Goal: Check status

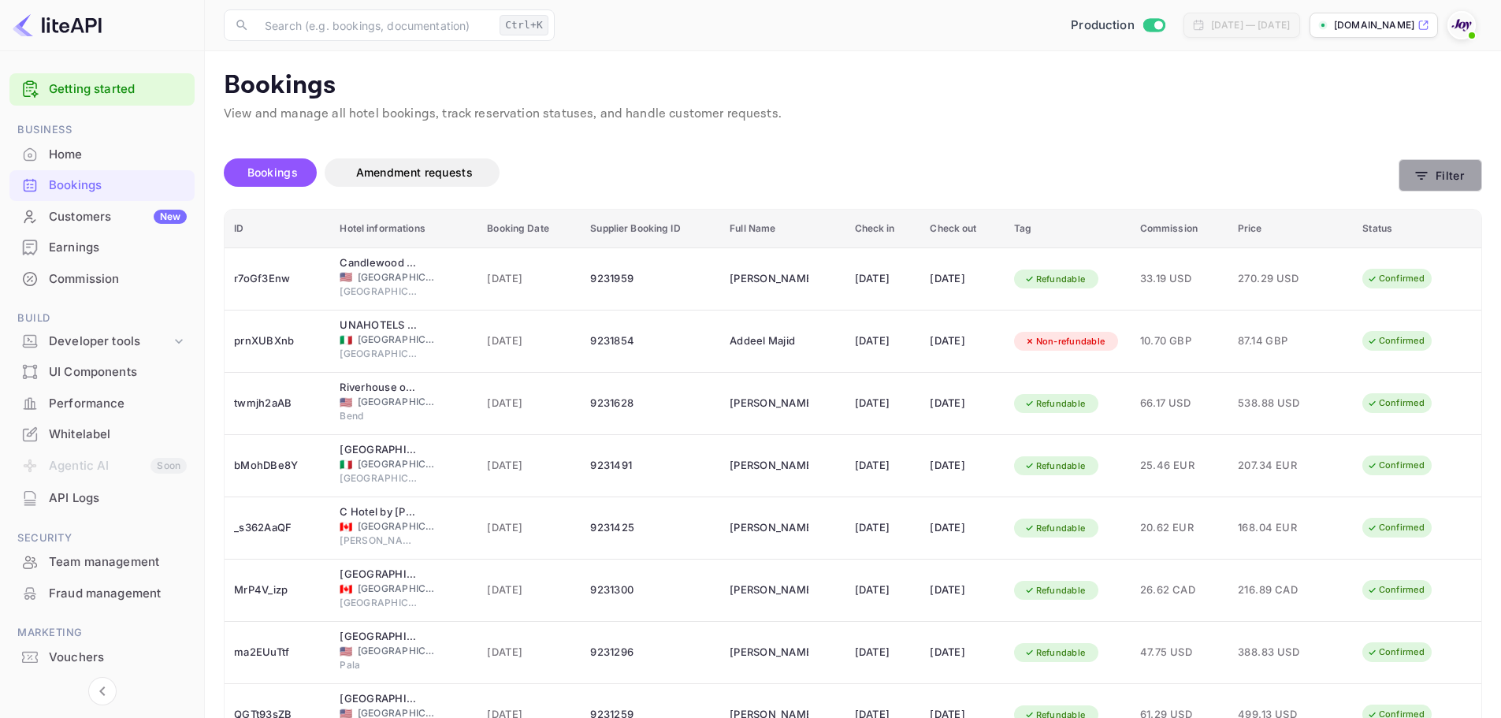
click at [1423, 179] on icon "button" at bounding box center [1421, 176] width 16 height 16
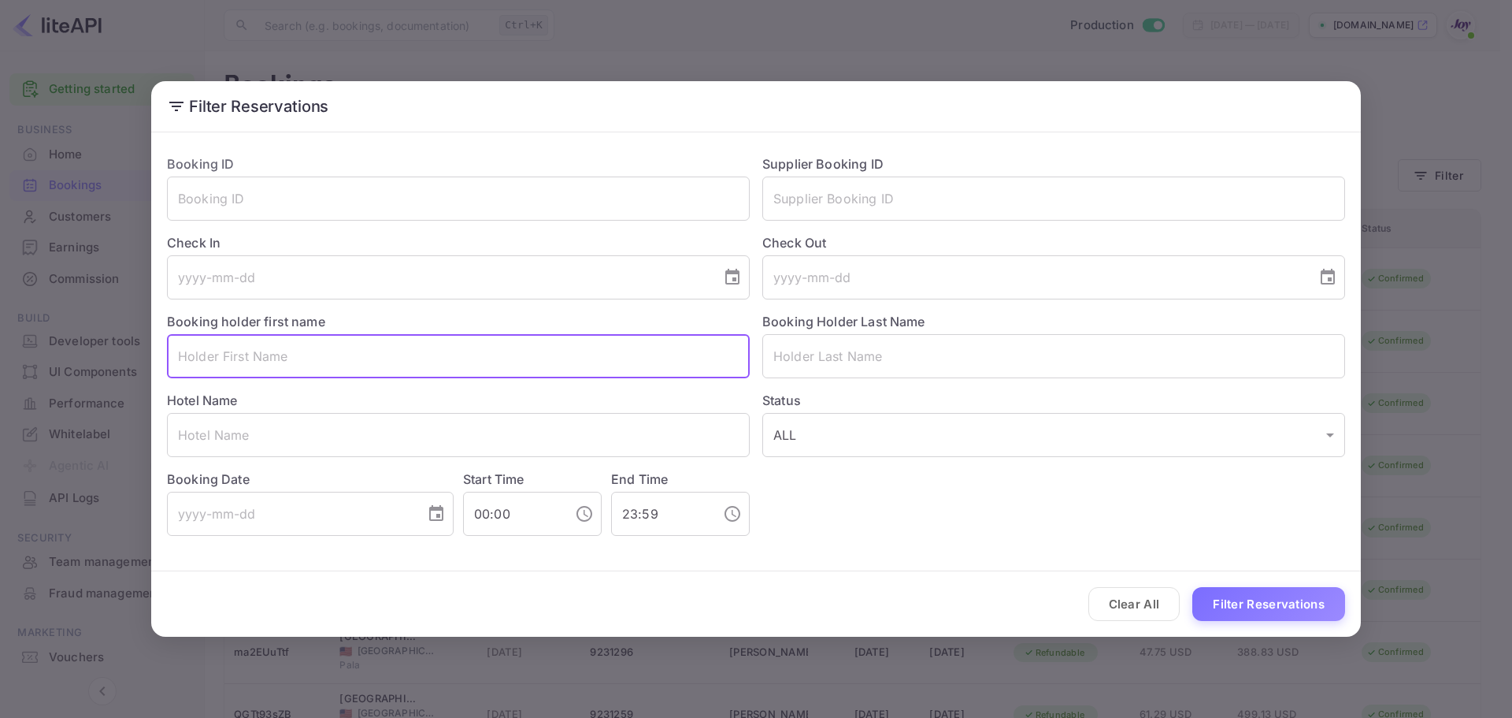
click at [283, 355] on input "text" at bounding box center [458, 356] width 583 height 44
paste input "[PERSON_NAME]"
click at [283, 354] on input "[PERSON_NAME]" at bounding box center [458, 356] width 583 height 44
type input "[PERSON_NAME]"
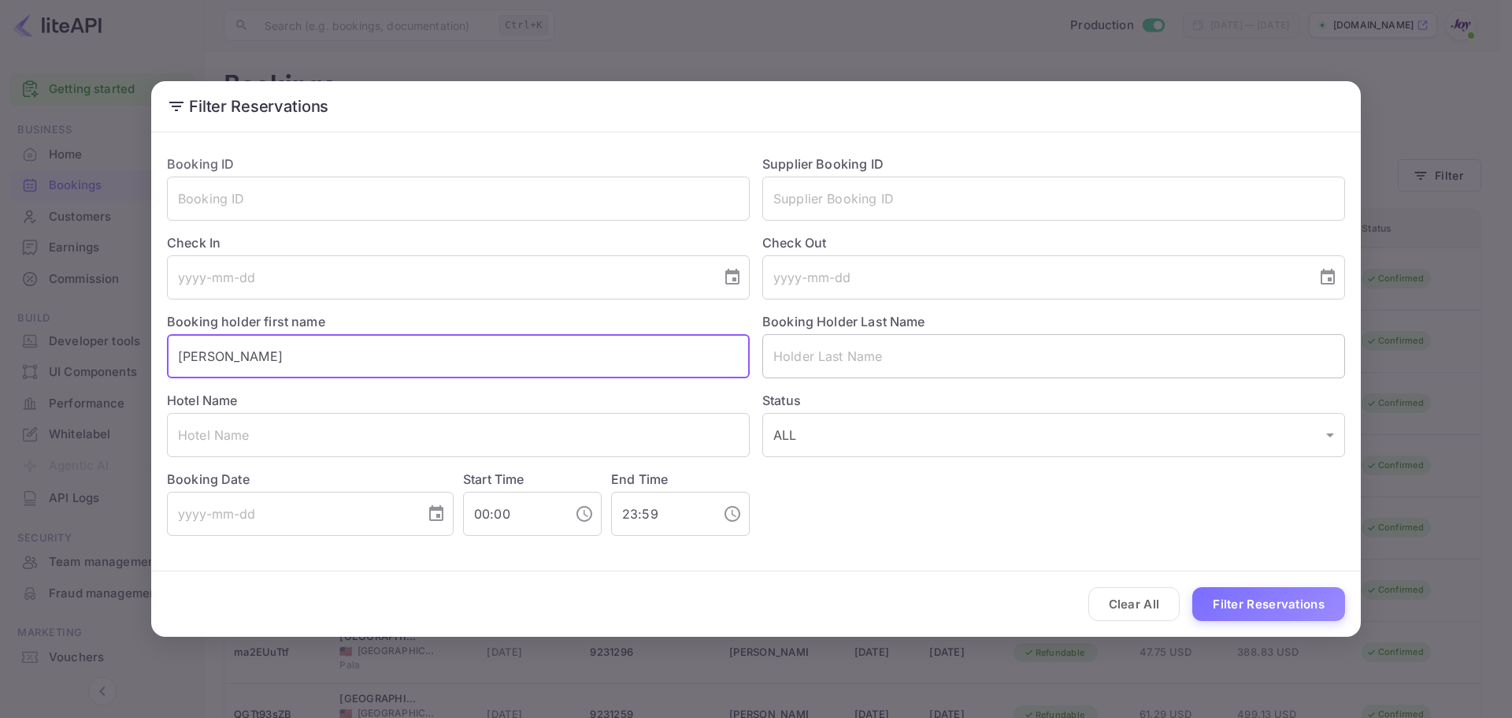
click at [773, 351] on input "text" at bounding box center [1053, 356] width 583 height 44
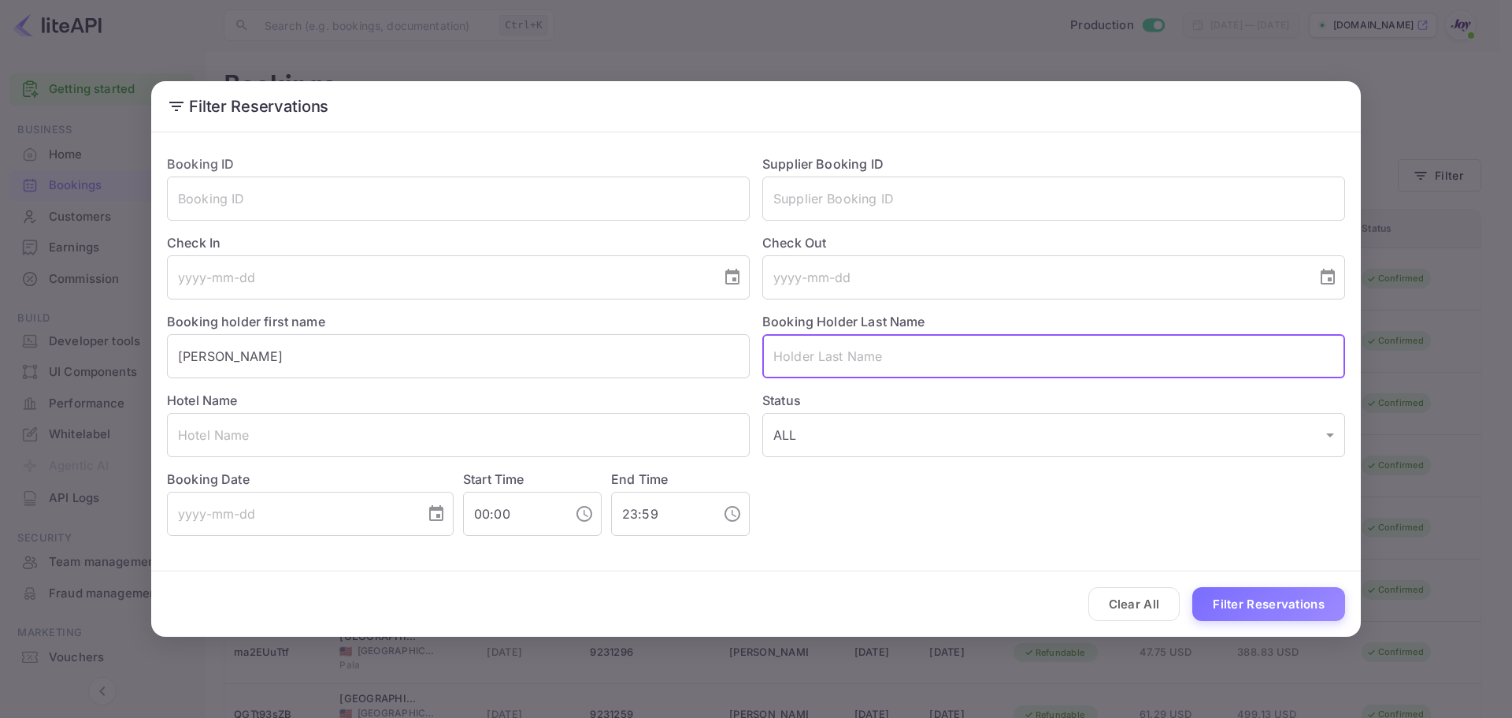
paste input "[PERSON_NAME]"
type input "[PERSON_NAME]"
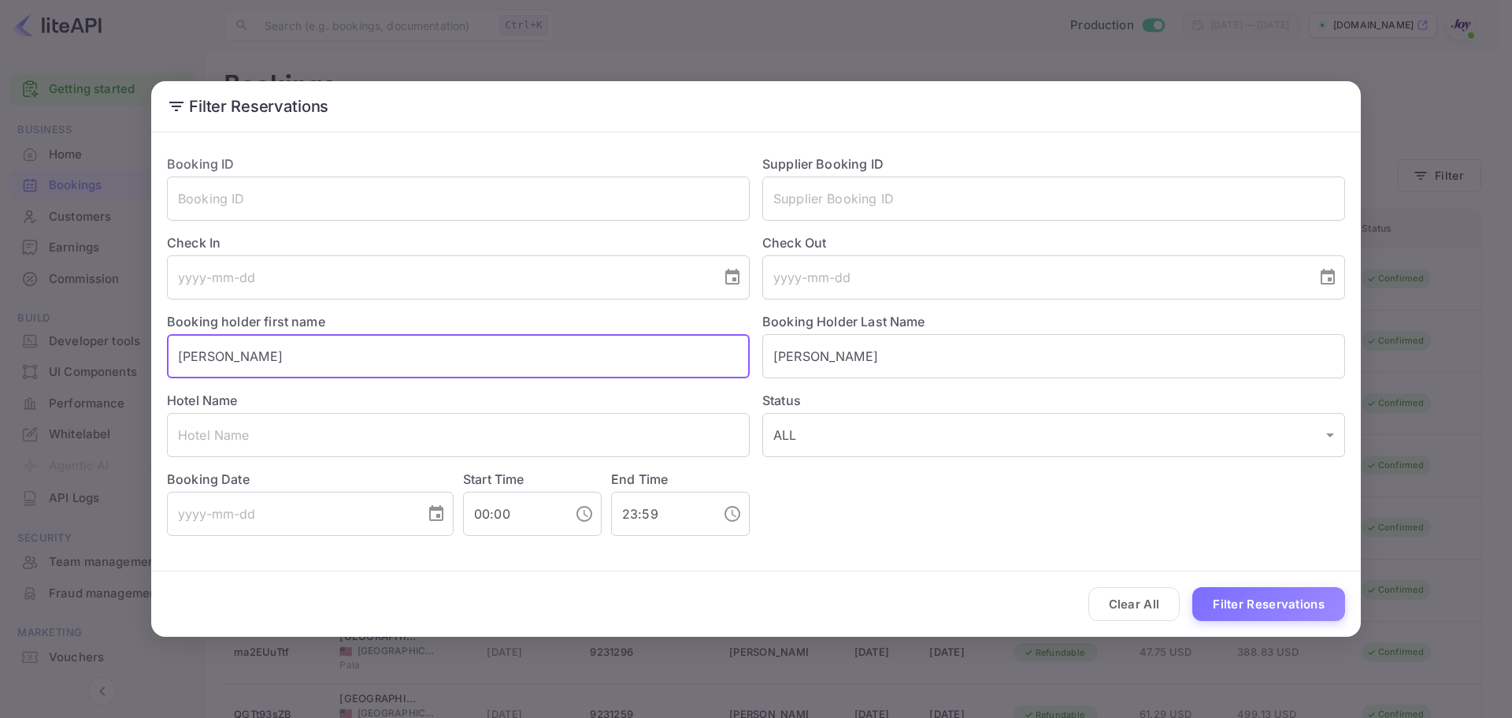
click at [612, 362] on input "[PERSON_NAME]" at bounding box center [458, 356] width 583 height 44
click at [611, 362] on input "[PERSON_NAME]" at bounding box center [458, 356] width 583 height 44
type input "[PERSON_NAME]"
click at [1252, 601] on button "Filter Reservations" at bounding box center [1269, 604] width 153 height 34
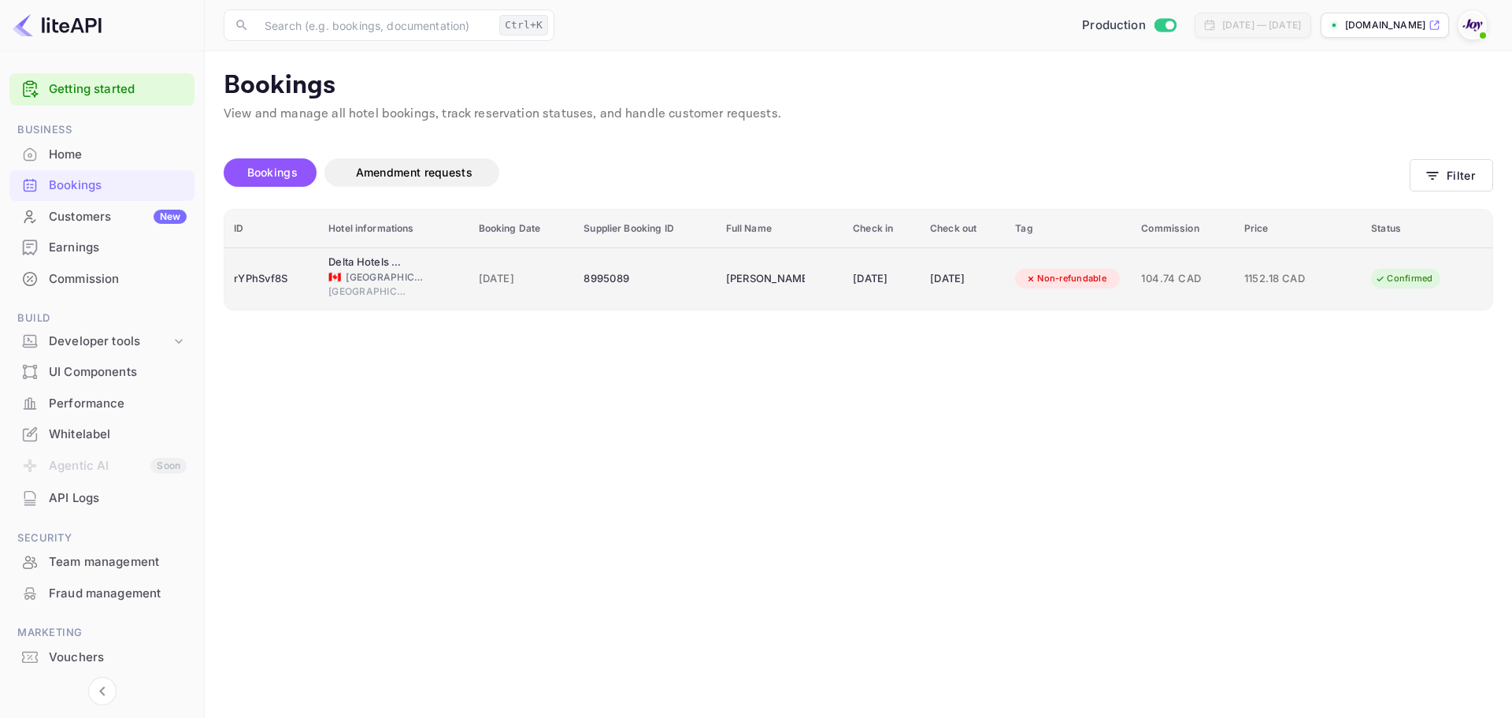
click at [354, 286] on span "[GEOGRAPHIC_DATA]" at bounding box center [367, 291] width 79 height 14
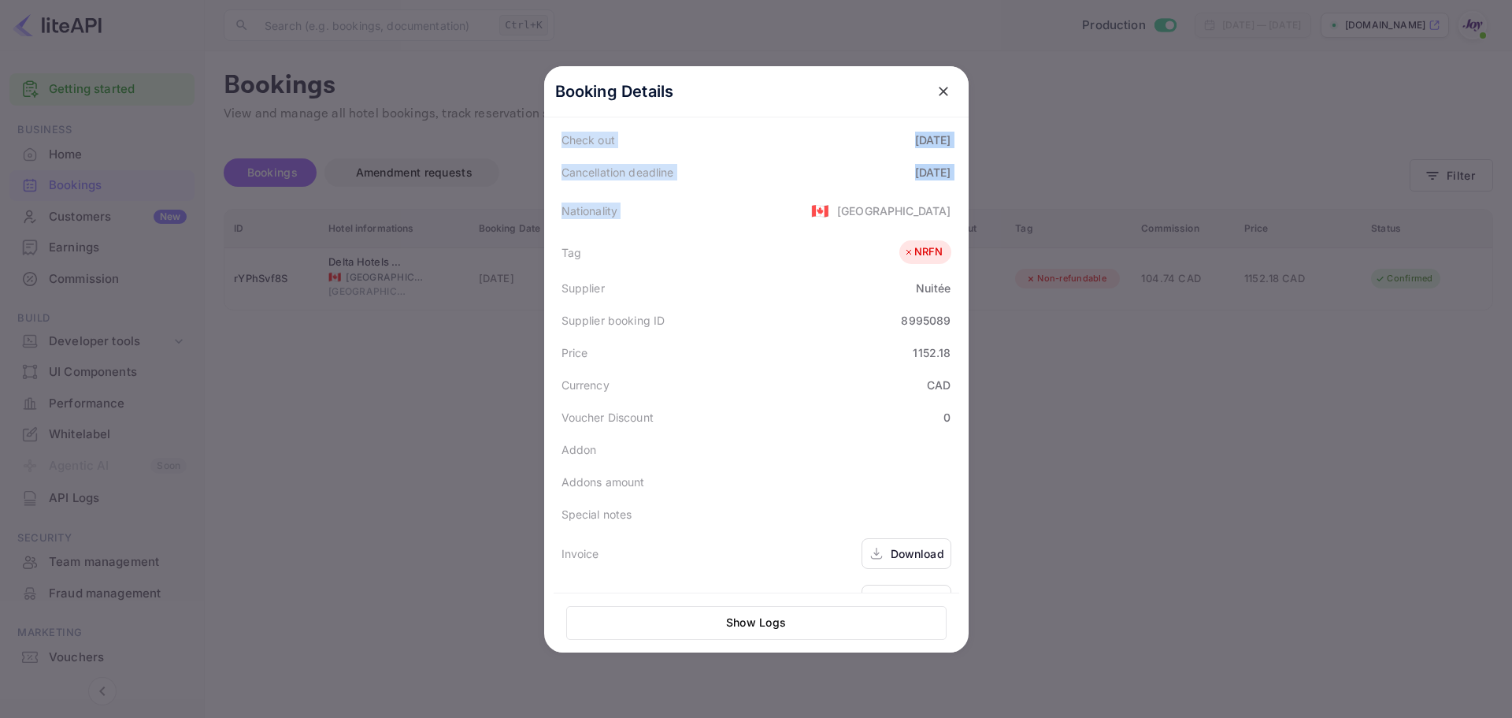
drag, startPoint x: 749, startPoint y: 155, endPoint x: 881, endPoint y: 212, distance: 143.2
click at [881, 212] on div "Status CONFIRMED Booking ID rYPhSvf8S Hotel confirmation code Hotel city [GEOGR…" at bounding box center [757, 240] width 406 height 764
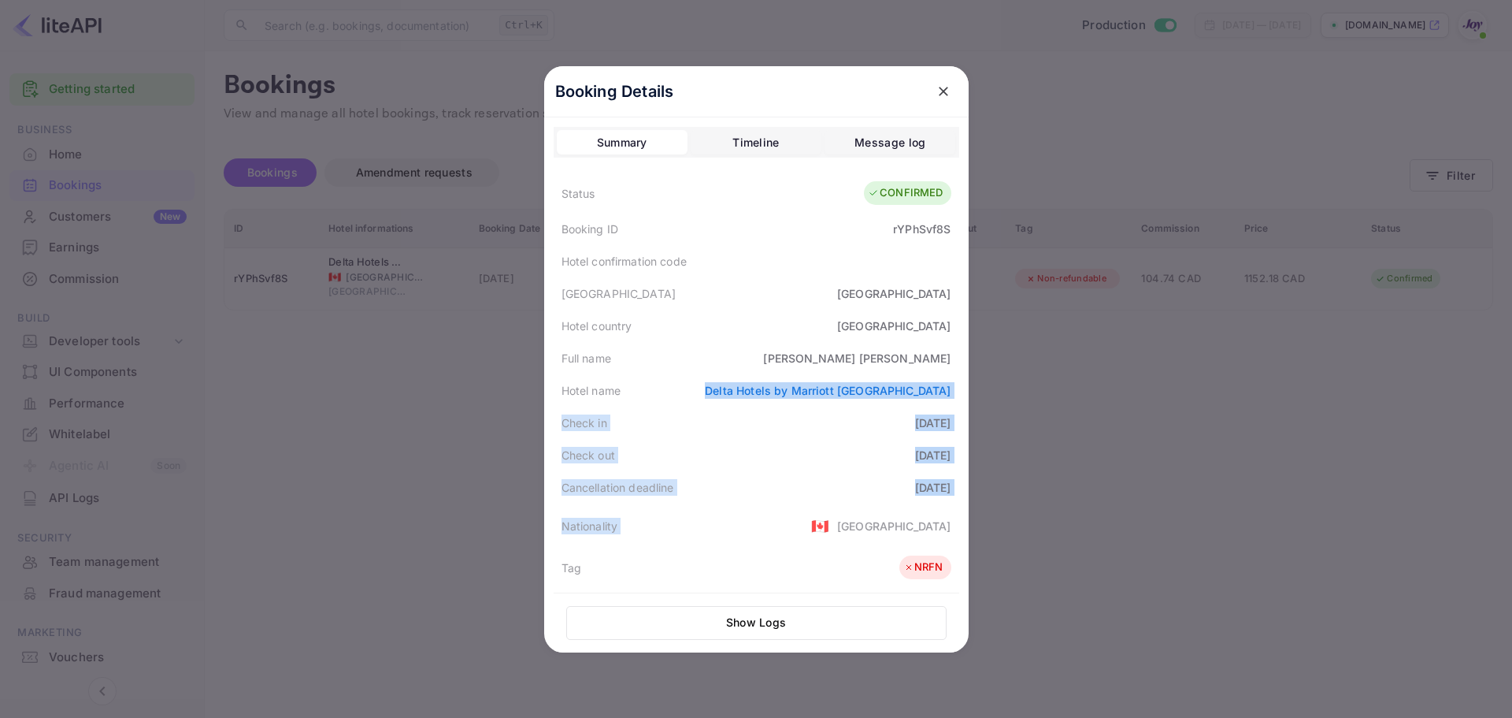
click at [726, 395] on div "Hotel name Delta Hotels by [GEOGRAPHIC_DATA]" at bounding box center [757, 390] width 406 height 32
copy link "Delta Hotels by Marriott [GEOGRAPHIC_DATA]"
drag, startPoint x: 752, startPoint y: 394, endPoint x: 1027, endPoint y: 406, distance: 275.2
click at [974, 399] on div "Booking Details Summary Timeline Message log Status CONFIRMED Booking ID rYPhSv…" at bounding box center [756, 359] width 475 height 718
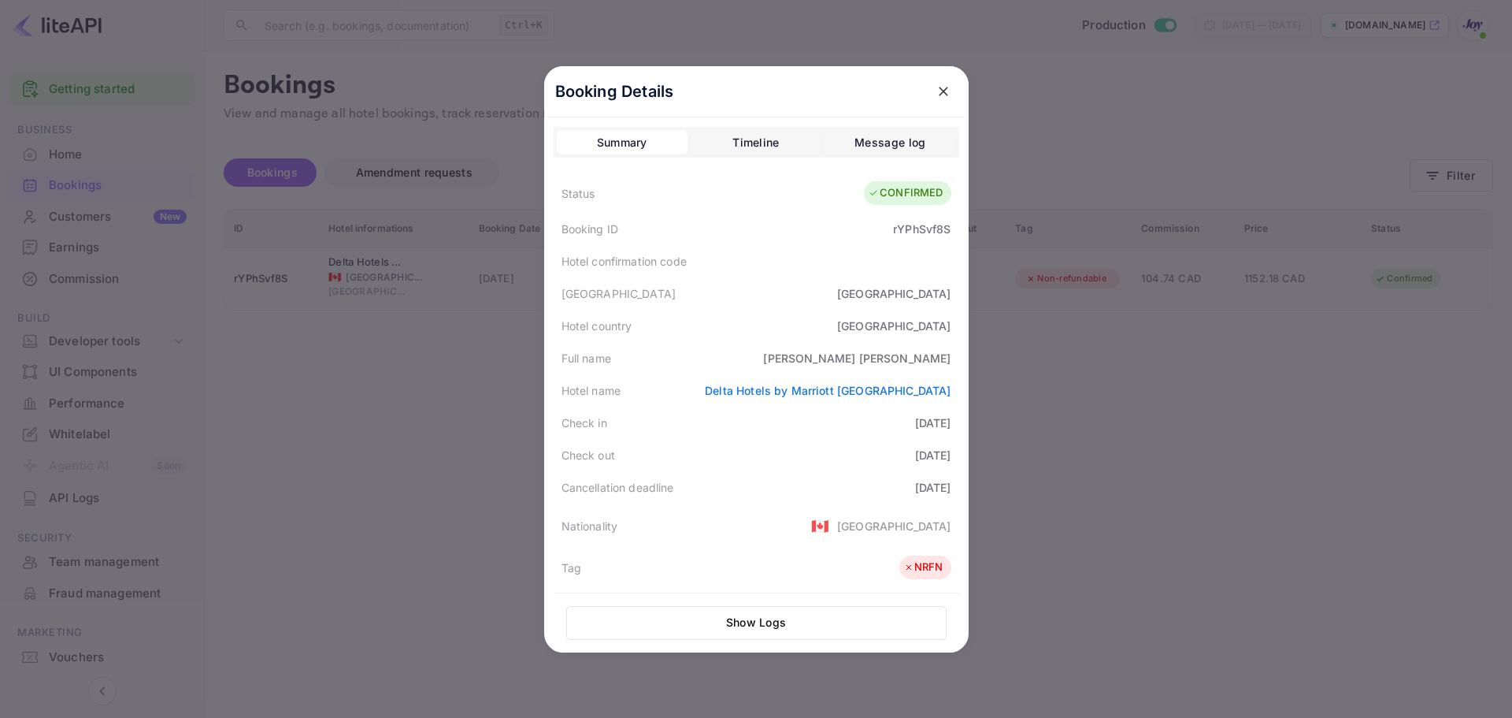
drag, startPoint x: 1050, startPoint y: 400, endPoint x: 1031, endPoint y: 399, distance: 18.9
click at [1051, 399] on div at bounding box center [756, 359] width 1512 height 718
